Goal: Navigation & Orientation: Find specific page/section

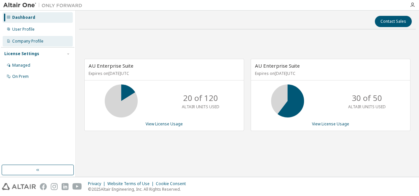
click at [23, 42] on div "Company Profile" at bounding box center [27, 41] width 31 height 5
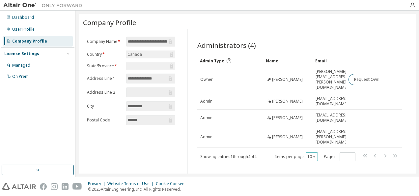
click at [316, 155] on icon "button" at bounding box center [314, 157] width 4 height 4
click at [317, 156] on div "20" at bounding box center [332, 156] width 53 height 8
click at [24, 64] on div "Managed" at bounding box center [21, 65] width 18 height 5
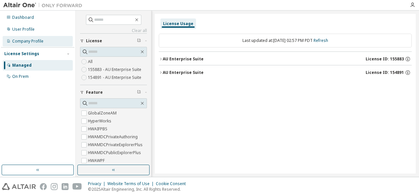
click at [24, 39] on div "Company Profile" at bounding box center [27, 41] width 31 height 5
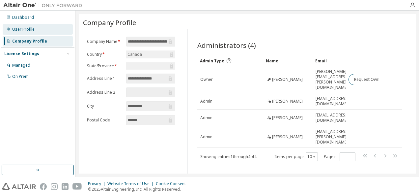
click at [27, 28] on div "User Profile" at bounding box center [23, 29] width 22 height 5
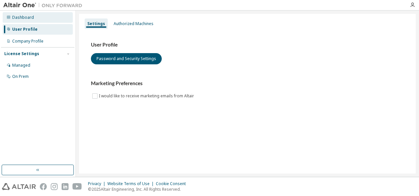
click at [29, 18] on div "Dashboard" at bounding box center [23, 17] width 22 height 5
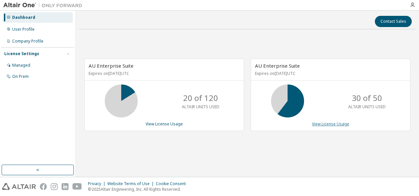
click at [328, 122] on link "View License Usage" at bounding box center [330, 124] width 37 height 6
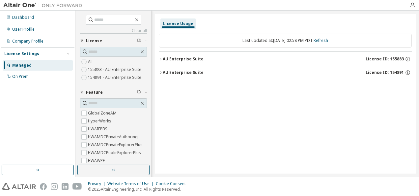
click at [179, 59] on div "AU Enterprise Suite" at bounding box center [183, 58] width 41 height 5
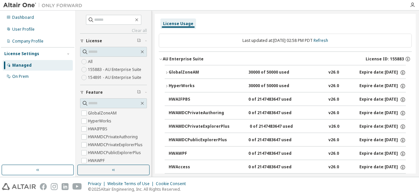
click at [180, 59] on div "AU Enterprise Suite" at bounding box center [183, 58] width 41 height 5
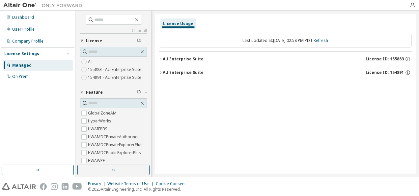
click at [185, 73] on div "AU Enterprise Suite" at bounding box center [183, 72] width 41 height 5
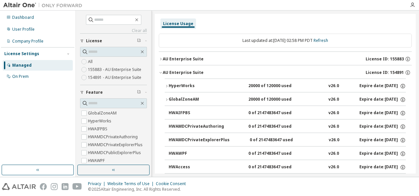
click at [185, 73] on div "AU Enterprise Suite" at bounding box center [183, 72] width 41 height 5
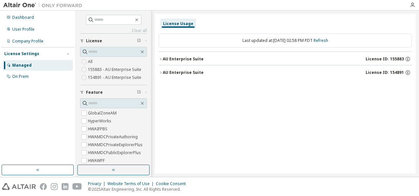
click at [183, 60] on div "AU Enterprise Suite" at bounding box center [183, 58] width 41 height 5
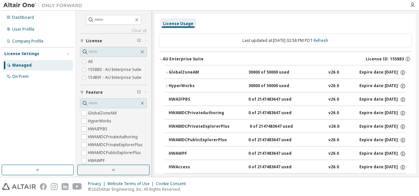
click at [183, 60] on div "AU Enterprise Suite" at bounding box center [183, 58] width 41 height 5
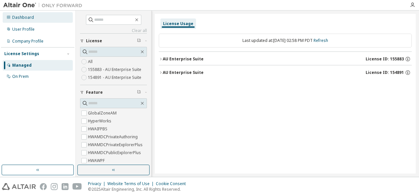
click at [26, 17] on div "Dashboard" at bounding box center [23, 17] width 22 height 5
click at [415, 5] on icon "button" at bounding box center [412, 4] width 5 height 5
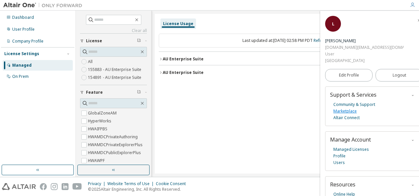
click at [353, 108] on link "Marketplace" at bounding box center [345, 111] width 23 height 7
